Goal: Information Seeking & Learning: Learn about a topic

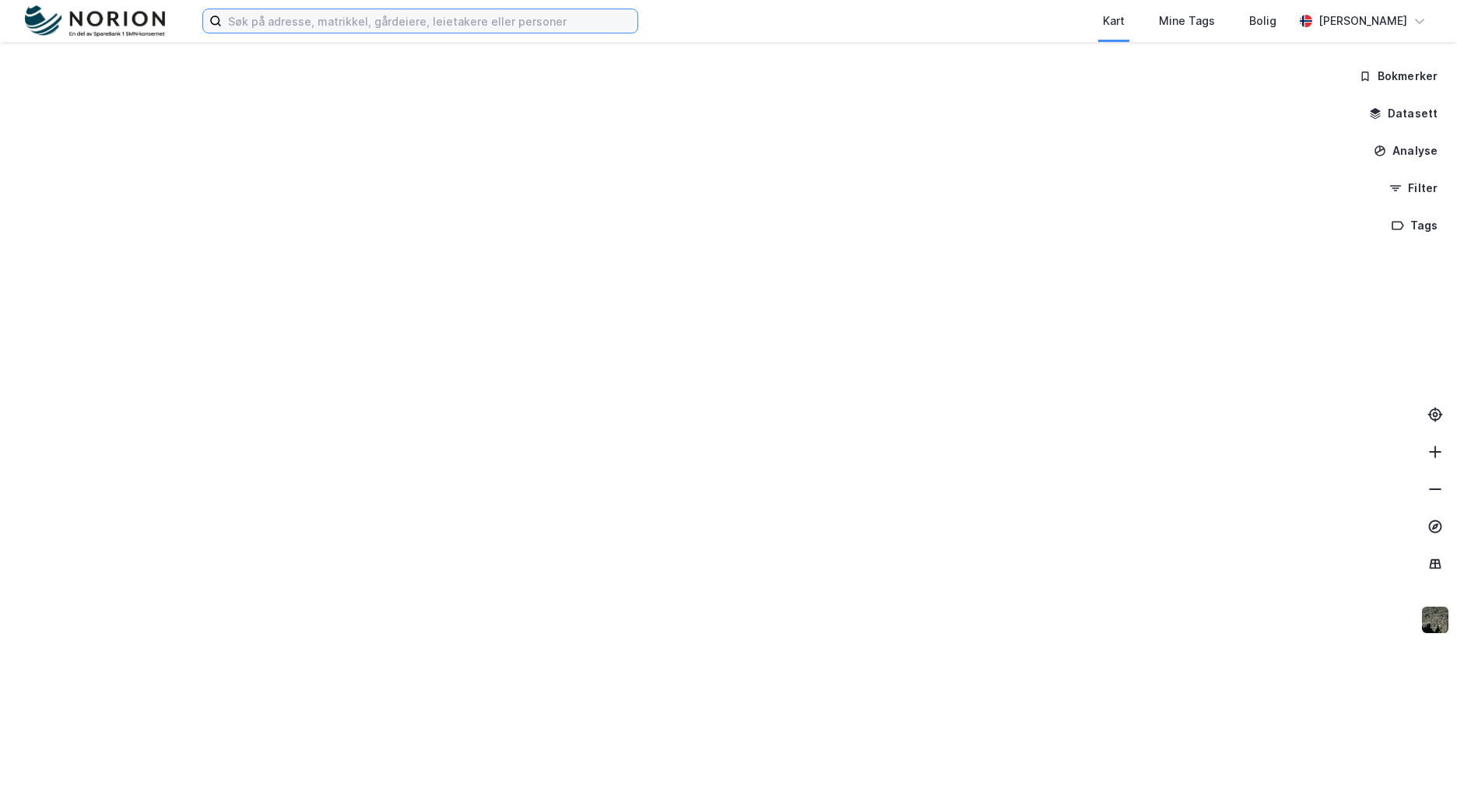
click at [458, 28] on input at bounding box center [429, 21] width 416 height 24
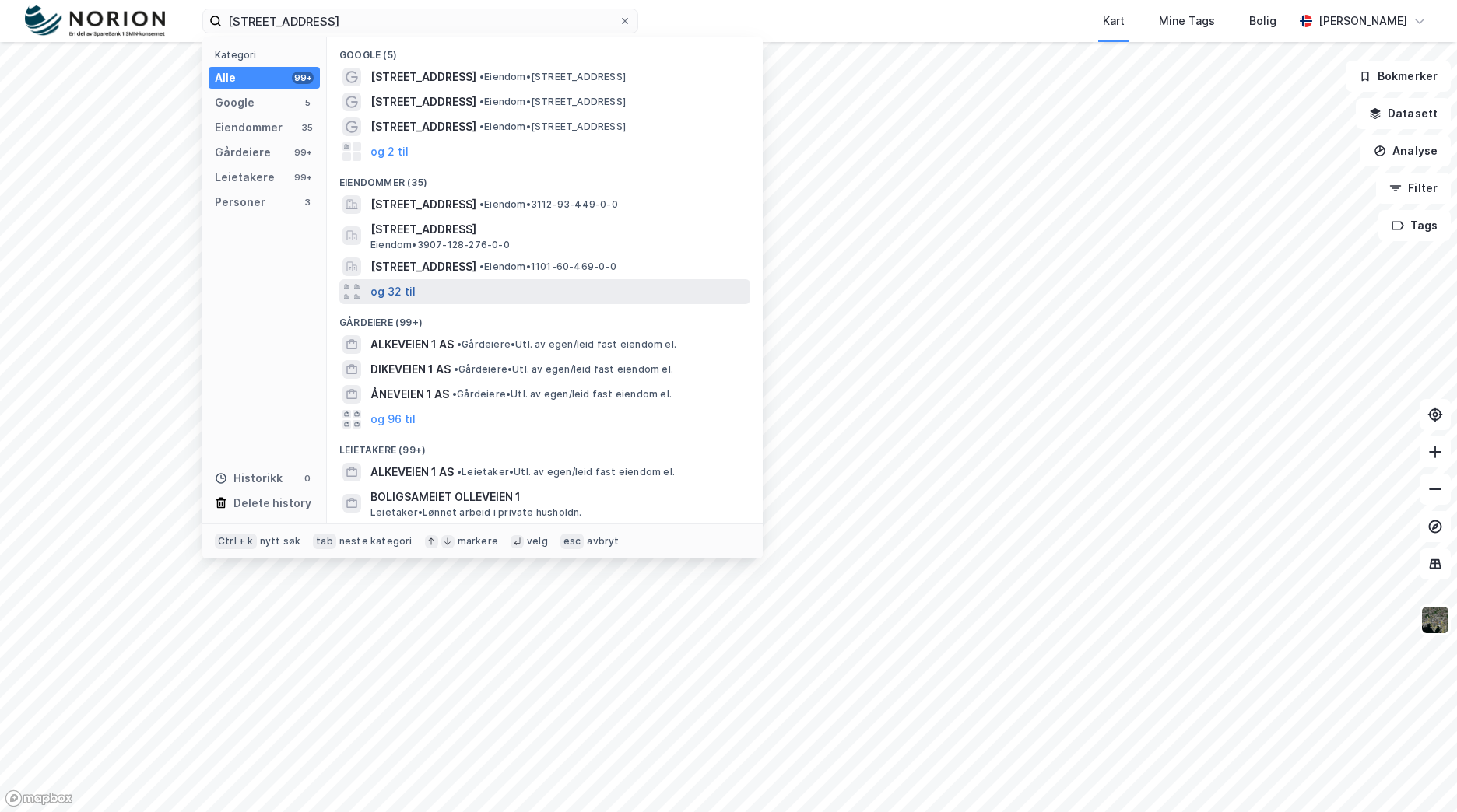
click at [410, 293] on button "og 32 til" at bounding box center [393, 292] width 45 height 19
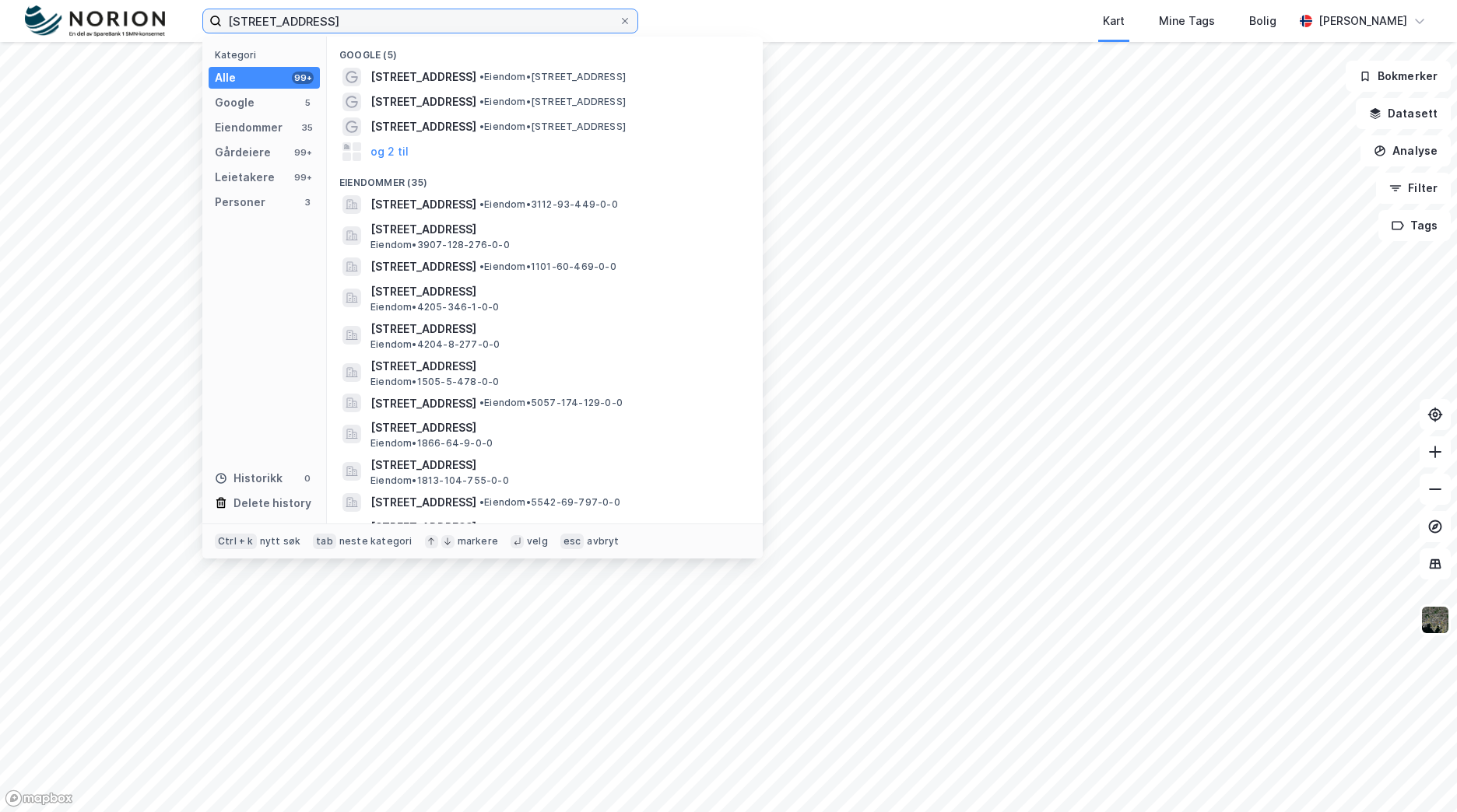
click at [475, 30] on input "[STREET_ADDRESS]" at bounding box center [421, 21] width 397 height 24
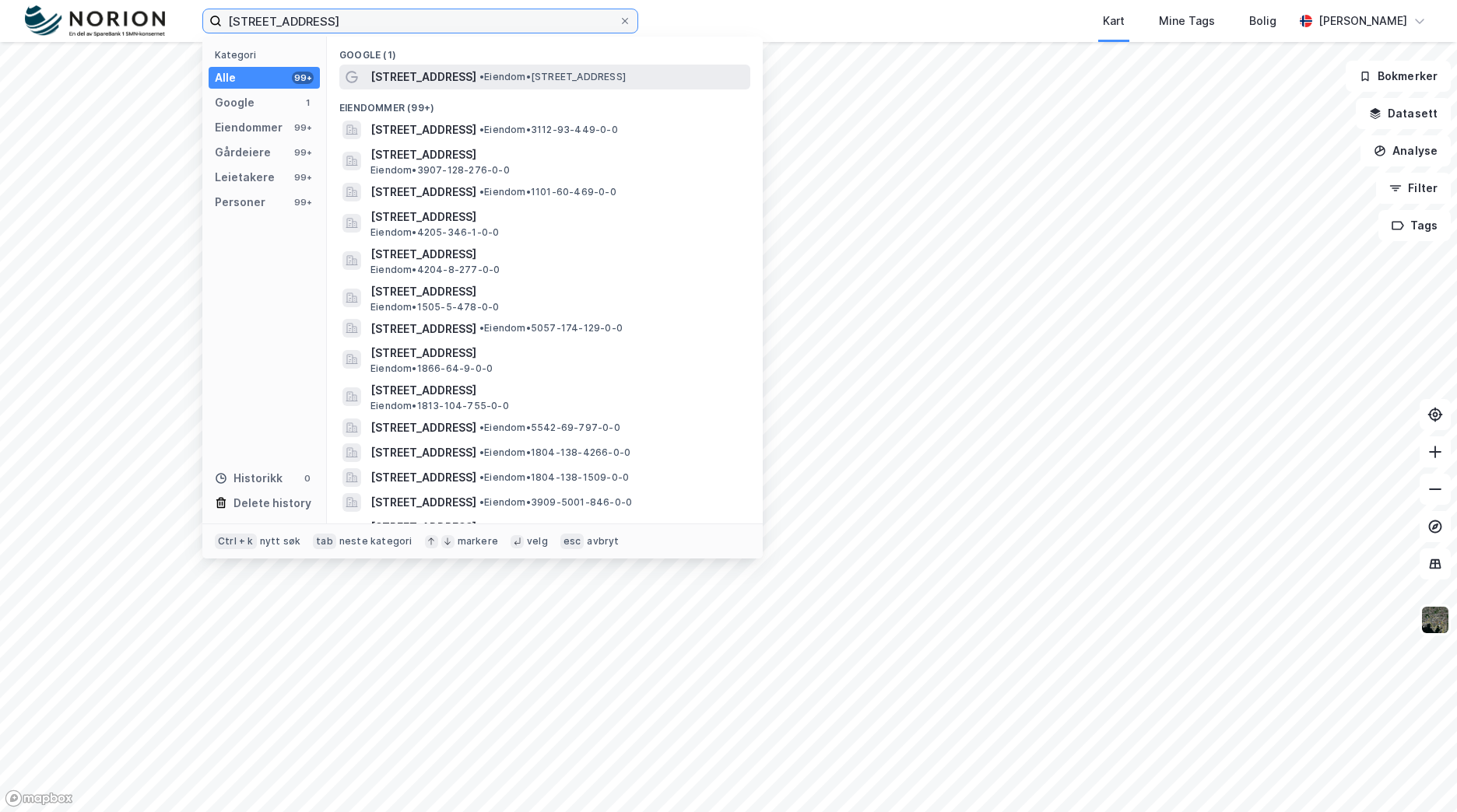
type input "[STREET_ADDRESS]"
click at [532, 84] on div "[STREET_ADDRESS] • Eiendom • [STREET_ADDRESS]" at bounding box center [558, 77] width 377 height 19
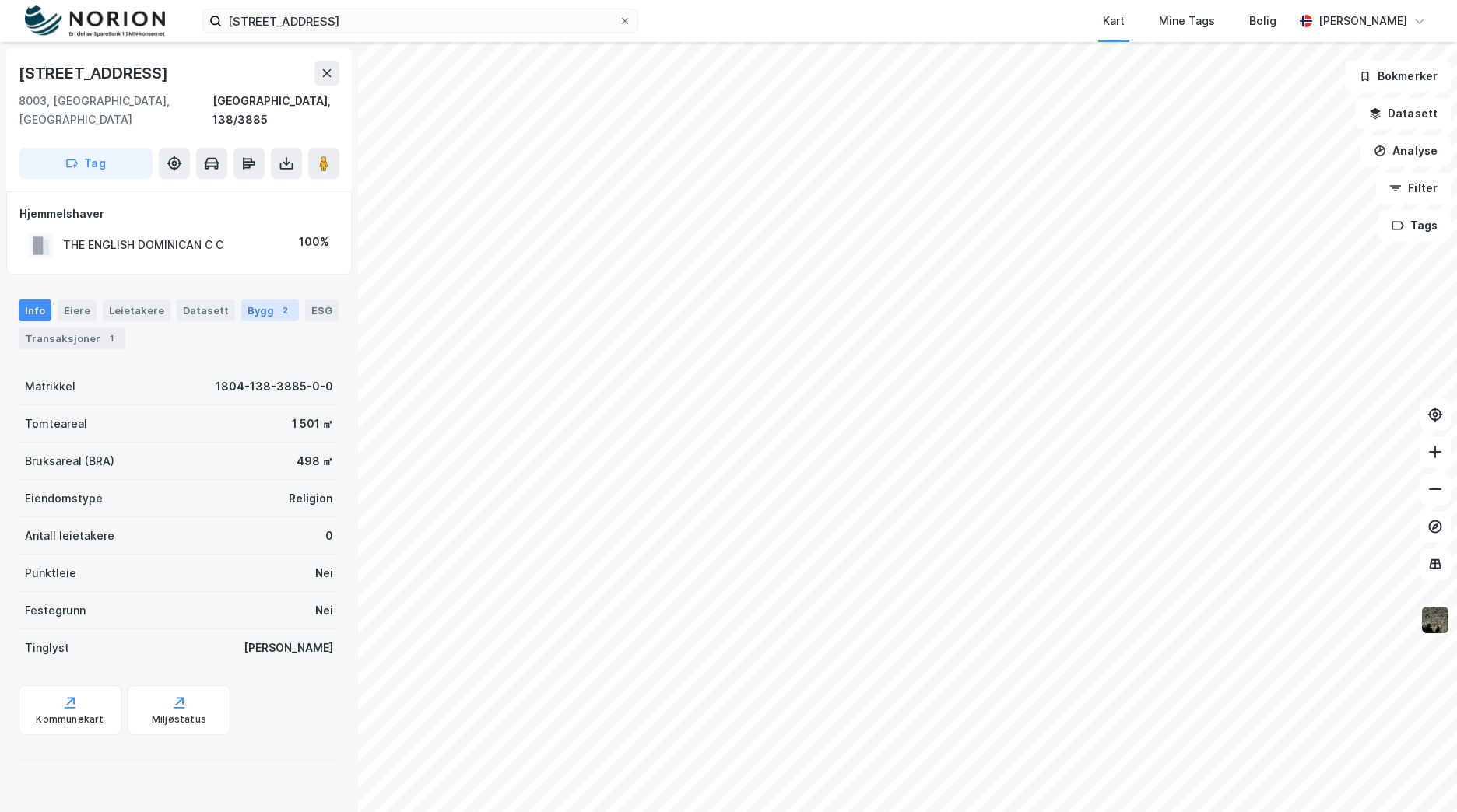
click at [284, 300] on div "Bygg 2" at bounding box center [270, 310] width 58 height 22
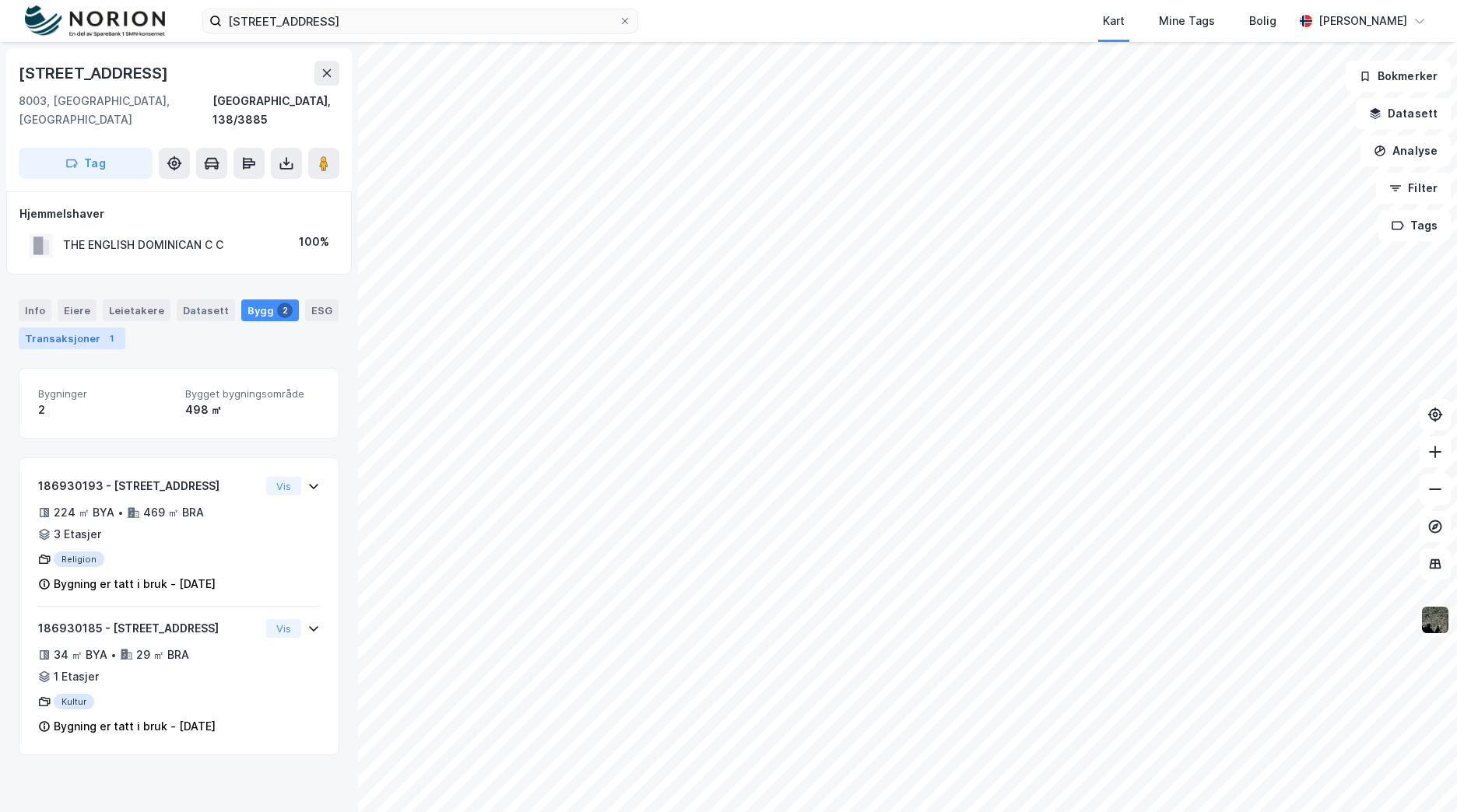
click at [68, 327] on div "Transaksjoner 1" at bounding box center [72, 338] width 107 height 22
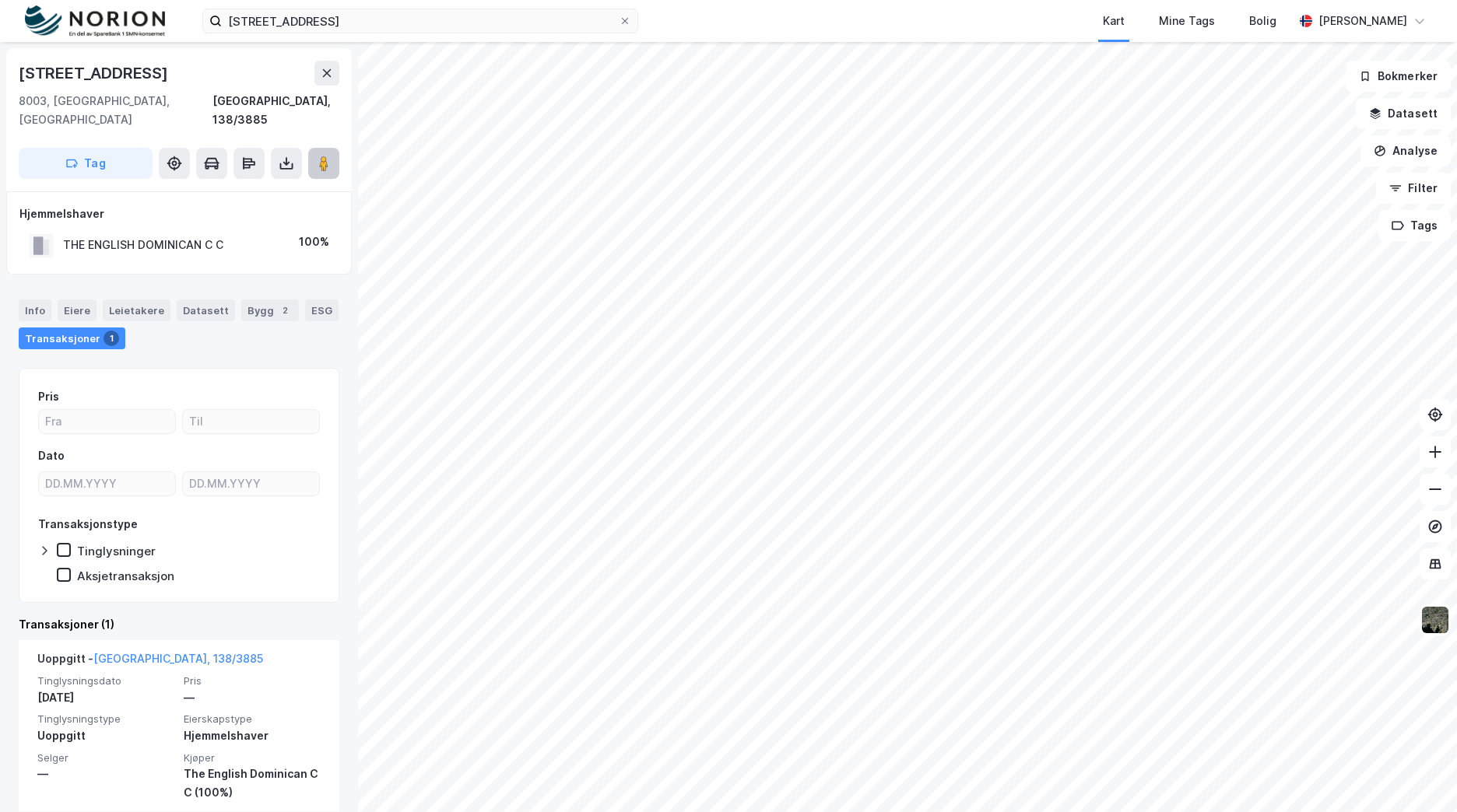
click at [325, 156] on image at bounding box center [324, 163] width 10 height 15
